Goal: Find specific page/section: Find specific page/section

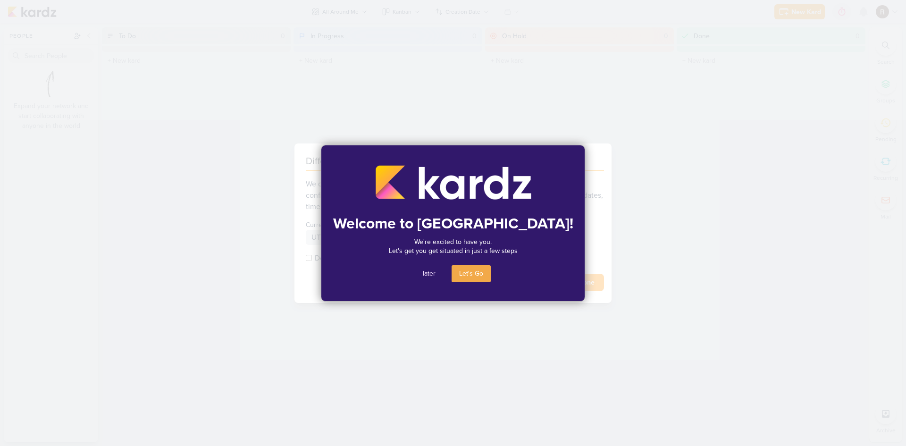
click at [427, 271] on button "later" at bounding box center [429, 273] width 28 height 17
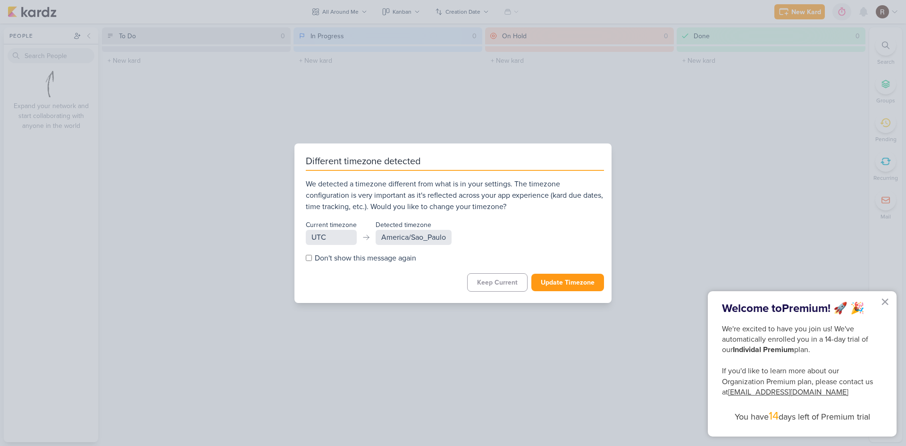
click at [311, 260] on input "Don't show this message again" at bounding box center [309, 258] width 6 height 6
checkbox input "true"
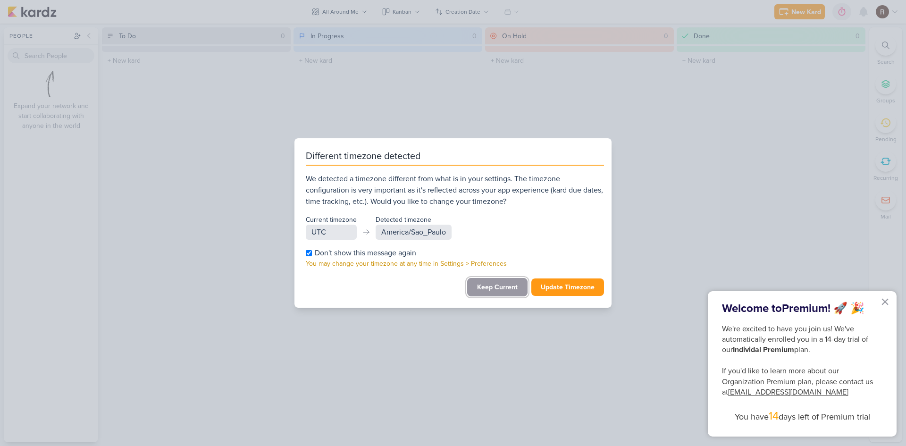
click at [497, 290] on button "Keep Current" at bounding box center [497, 287] width 60 height 18
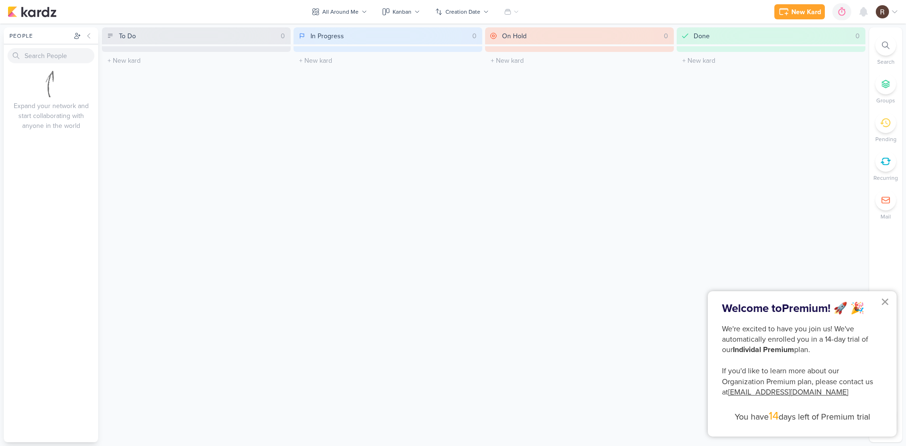
click at [888, 301] on button "×" at bounding box center [885, 301] width 9 height 15
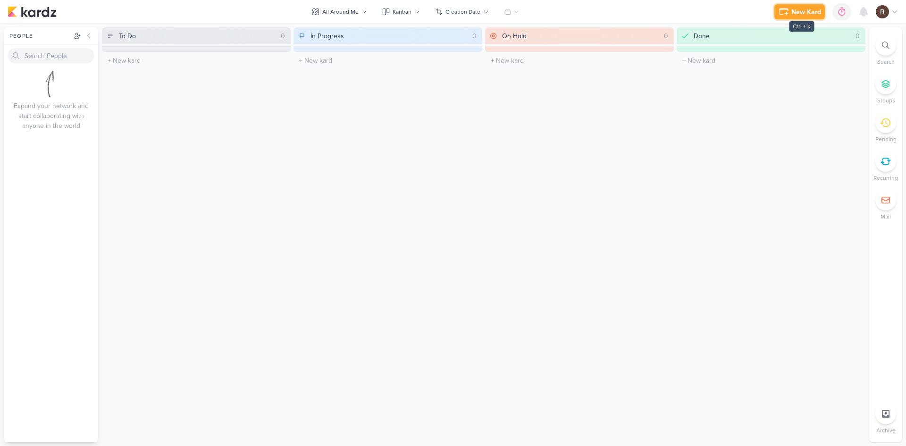
drag, startPoint x: 781, startPoint y: 8, endPoint x: 739, endPoint y: 45, distance: 56.2
click at [781, 8] on icon at bounding box center [783, 11] width 11 height 11
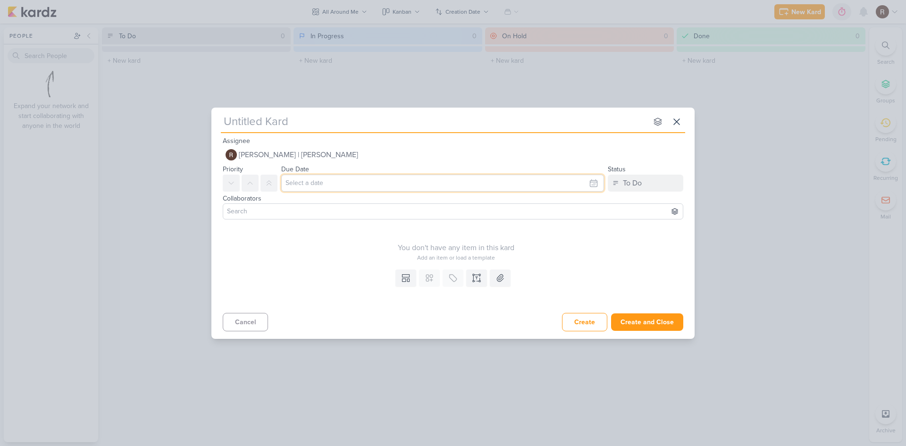
click at [336, 189] on input "text" at bounding box center [442, 183] width 323 height 17
click at [317, 267] on div "Templates Custom fields are only available to organizations. Upgrade now... Lab…" at bounding box center [452, 287] width 483 height 43
click at [681, 125] on icon at bounding box center [676, 121] width 11 height 11
